Goal: Task Accomplishment & Management: Manage account settings

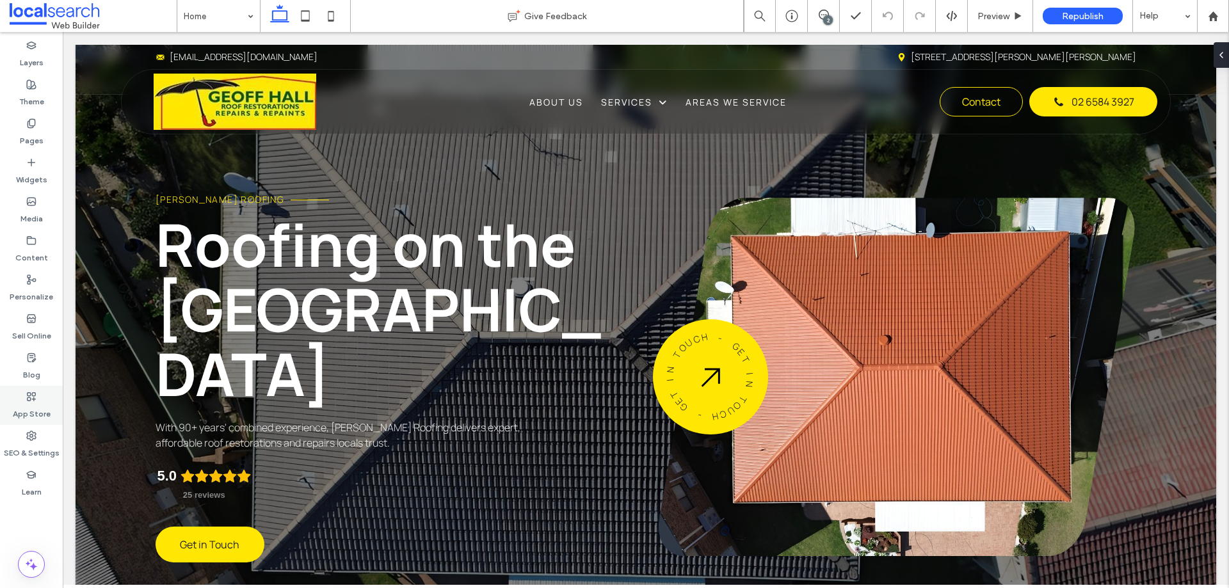
drag, startPoint x: 5, startPoint y: 448, endPoint x: 16, endPoint y: 405, distance: 44.3
click at [5, 448] on label "SEO & Settings" at bounding box center [32, 450] width 56 height 18
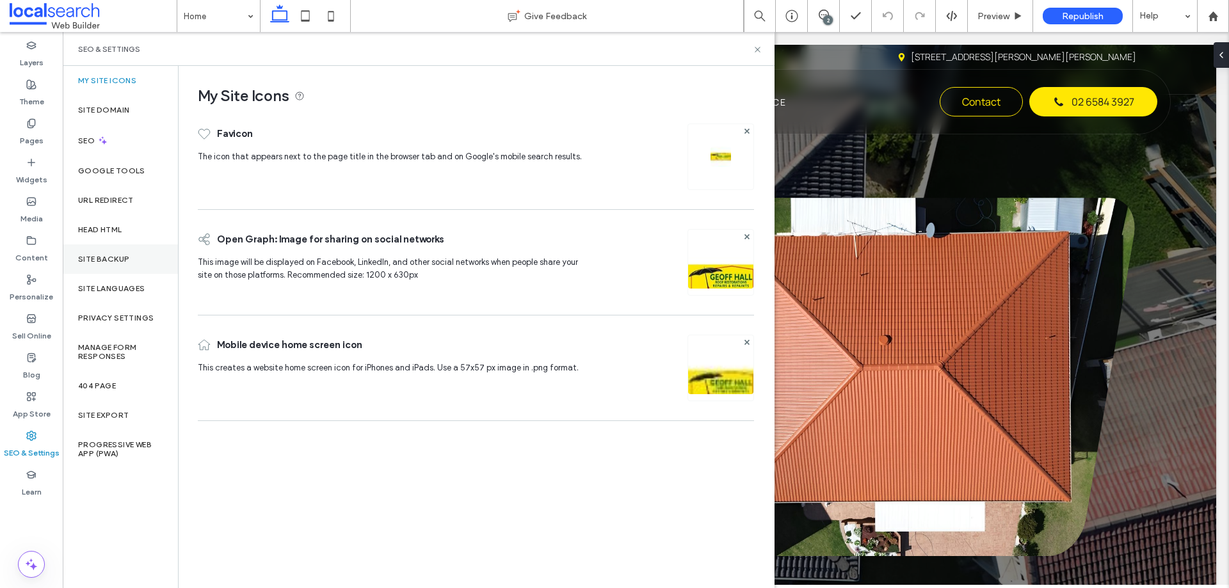
drag, startPoint x: 81, startPoint y: 257, endPoint x: 87, endPoint y: 255, distance: 6.9
click at [81, 256] on label "Site Backup" at bounding box center [103, 259] width 51 height 9
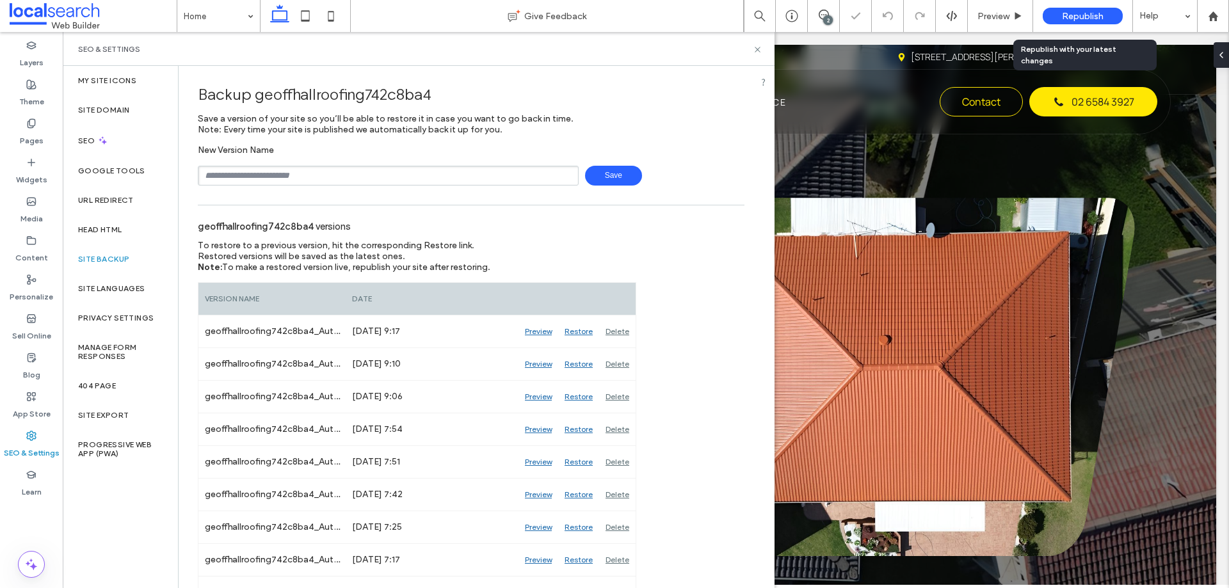
drag, startPoint x: 1089, startPoint y: 12, endPoint x: 1081, endPoint y: 19, distance: 10.9
click at [1089, 13] on span "Republish" at bounding box center [1083, 16] width 42 height 11
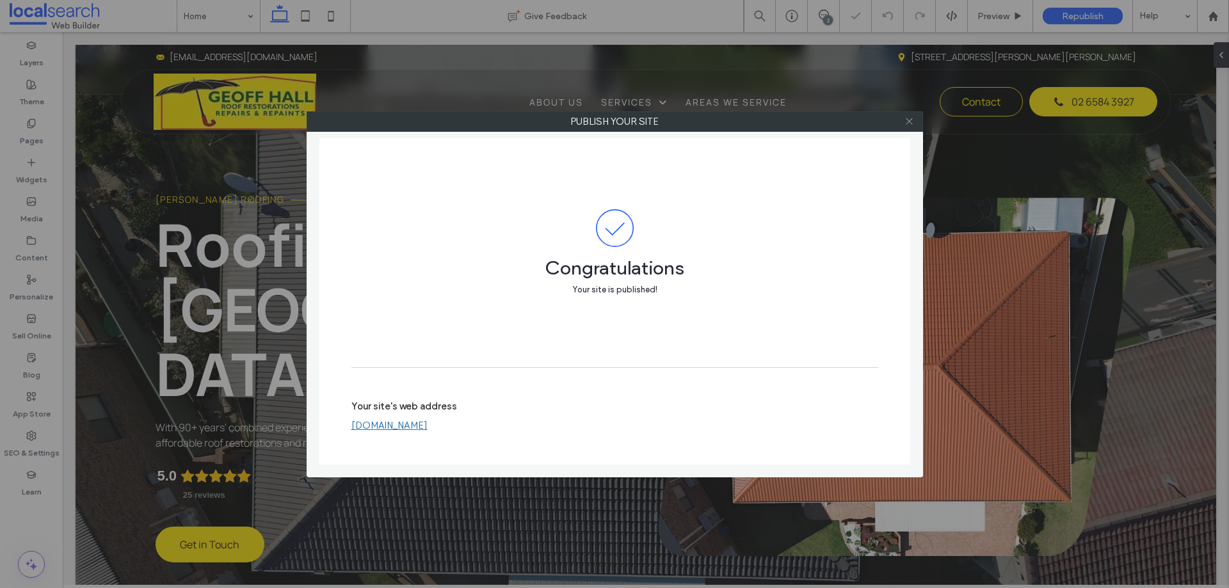
click at [911, 118] on icon at bounding box center [910, 122] width 10 height 10
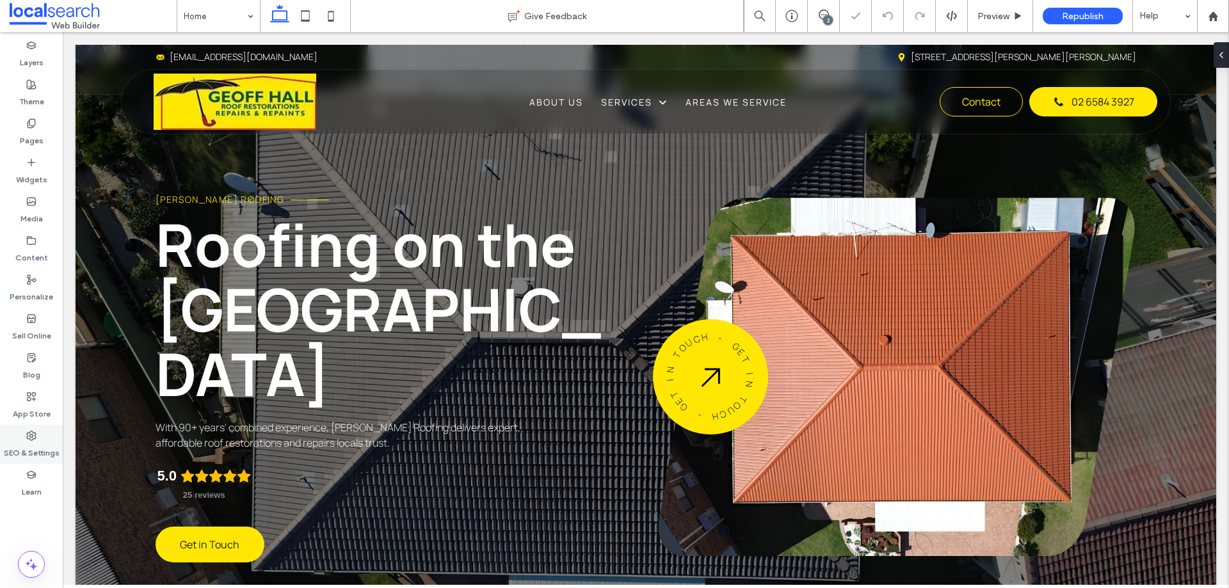
click at [18, 435] on div "SEO & Settings" at bounding box center [31, 444] width 63 height 39
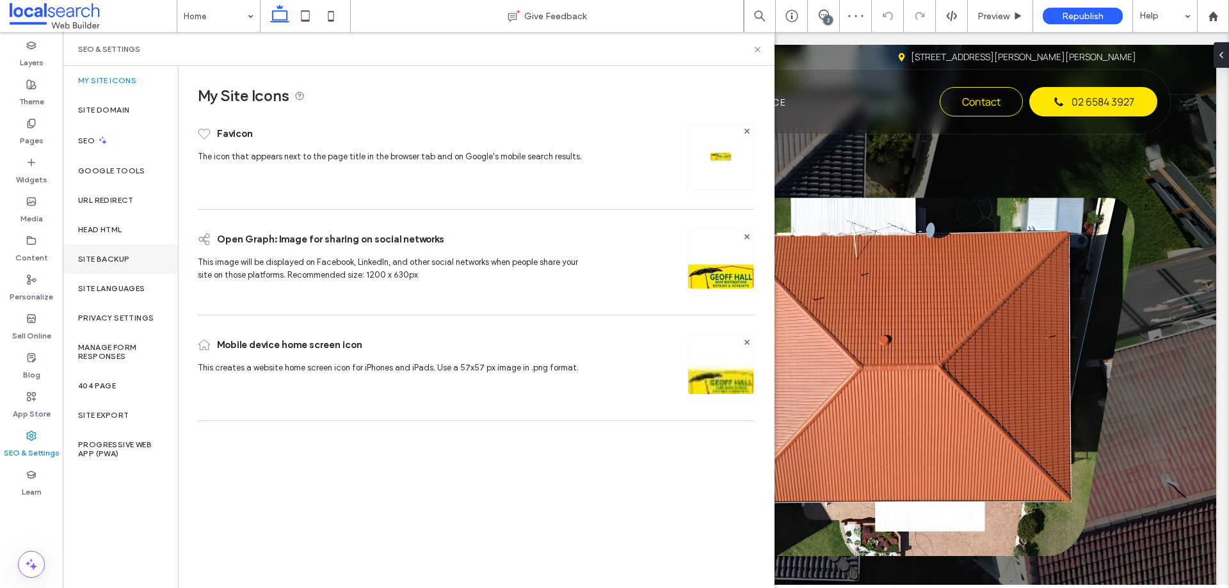
click at [113, 261] on label "Site Backup" at bounding box center [103, 259] width 51 height 9
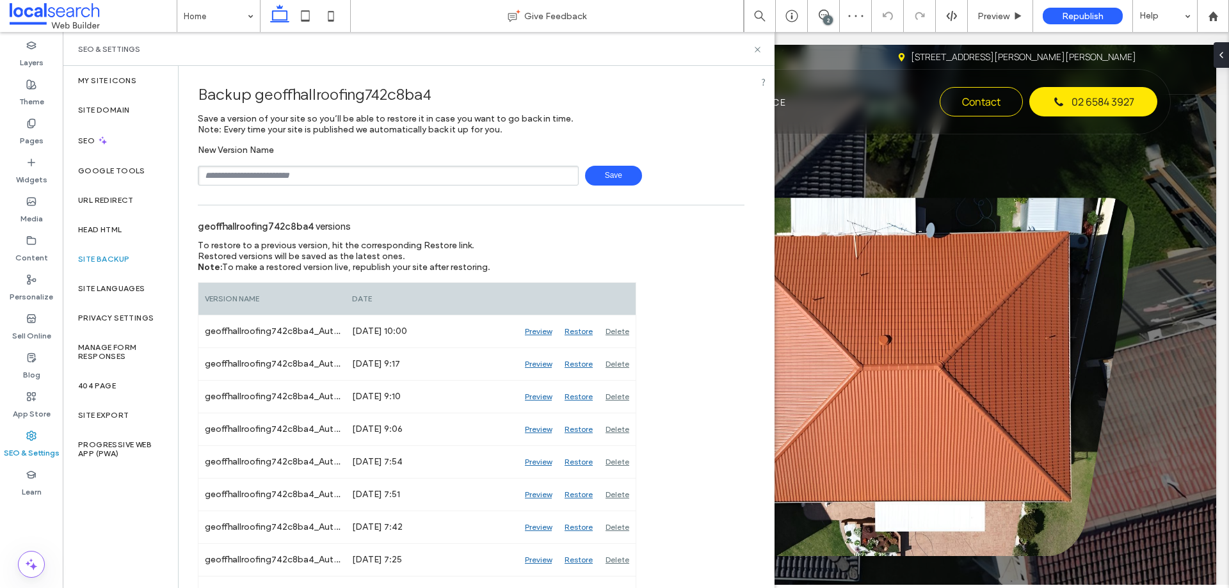
click at [255, 175] on input "text" at bounding box center [388, 176] width 381 height 20
type input "**********"
click at [606, 177] on span "Save" at bounding box center [613, 176] width 57 height 20
click at [758, 49] on use at bounding box center [757, 49] width 5 height 5
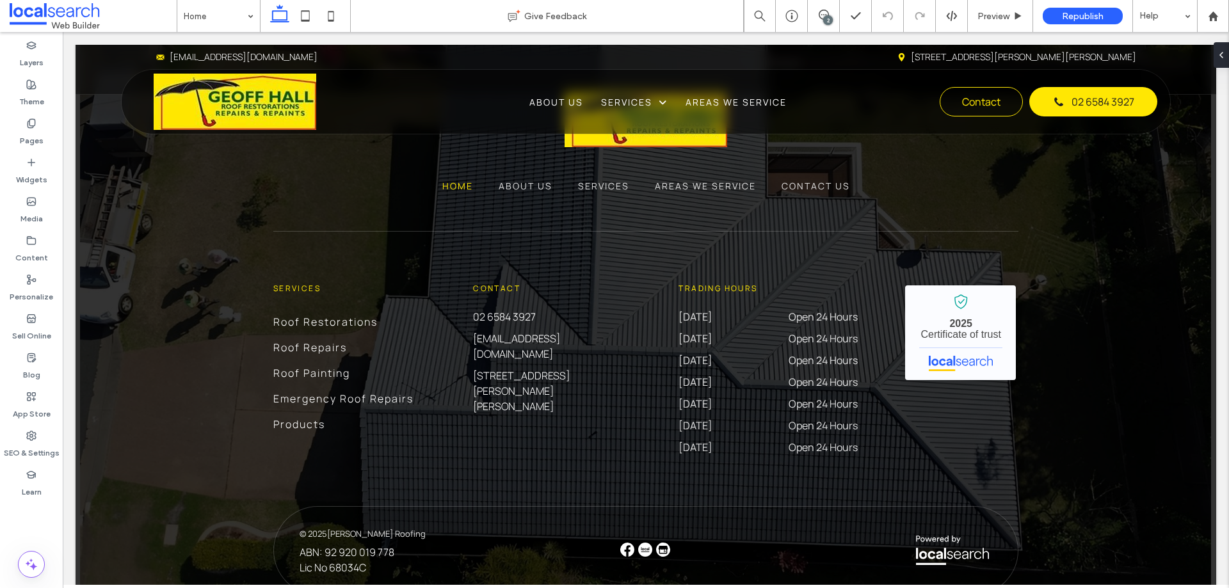
scroll to position [4080, 0]
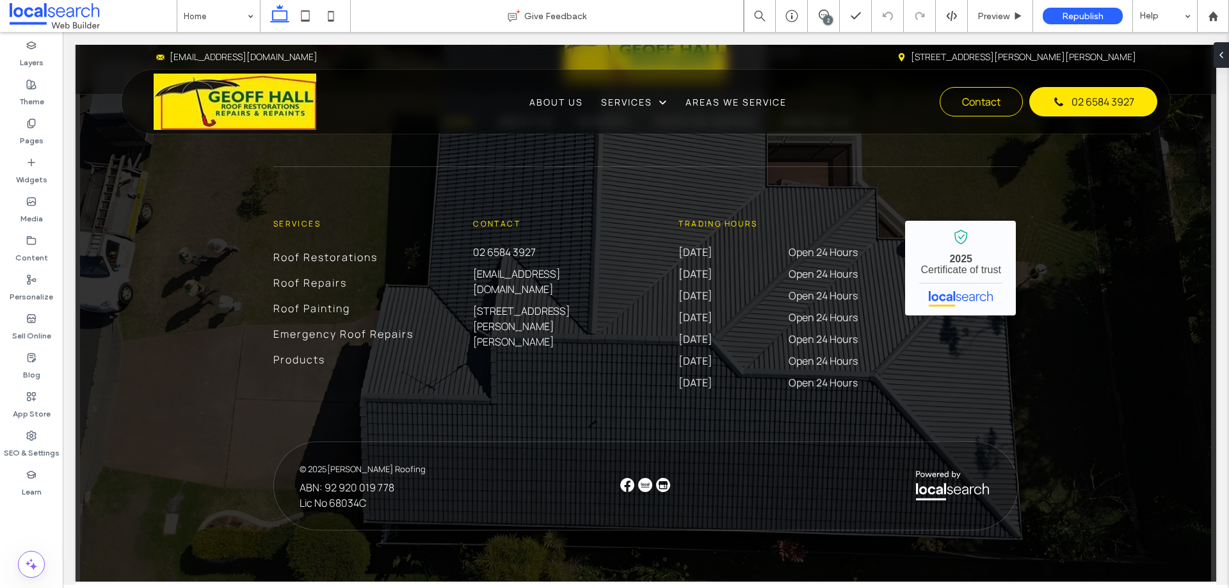
click at [158, 15] on span at bounding box center [93, 16] width 167 height 26
